Goal: Task Accomplishment & Management: Use online tool/utility

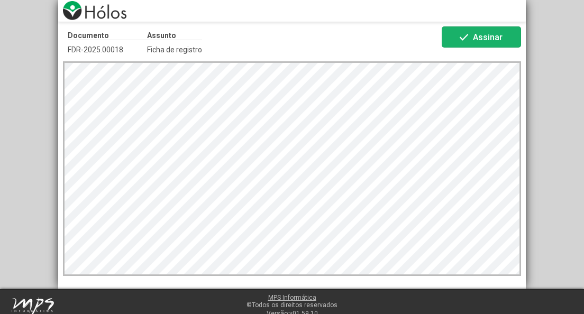
click at [481, 37] on span "Assinar" at bounding box center [488, 37] width 30 height 10
click at [489, 41] on span "Assinar" at bounding box center [488, 37] width 30 height 10
